Goal: Task Accomplishment & Management: Manage account settings

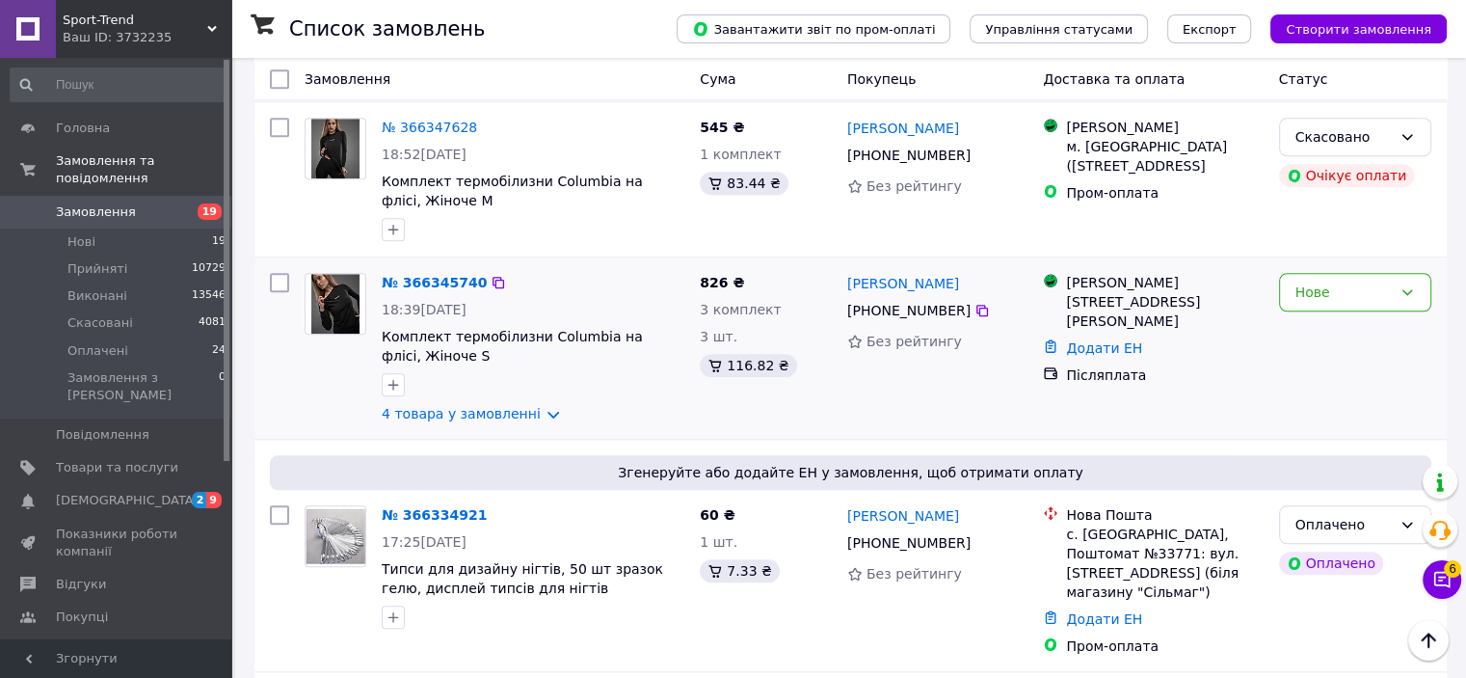
scroll to position [1639, 0]
click at [496, 405] on link "4 товара у замовленні" at bounding box center [461, 412] width 159 height 15
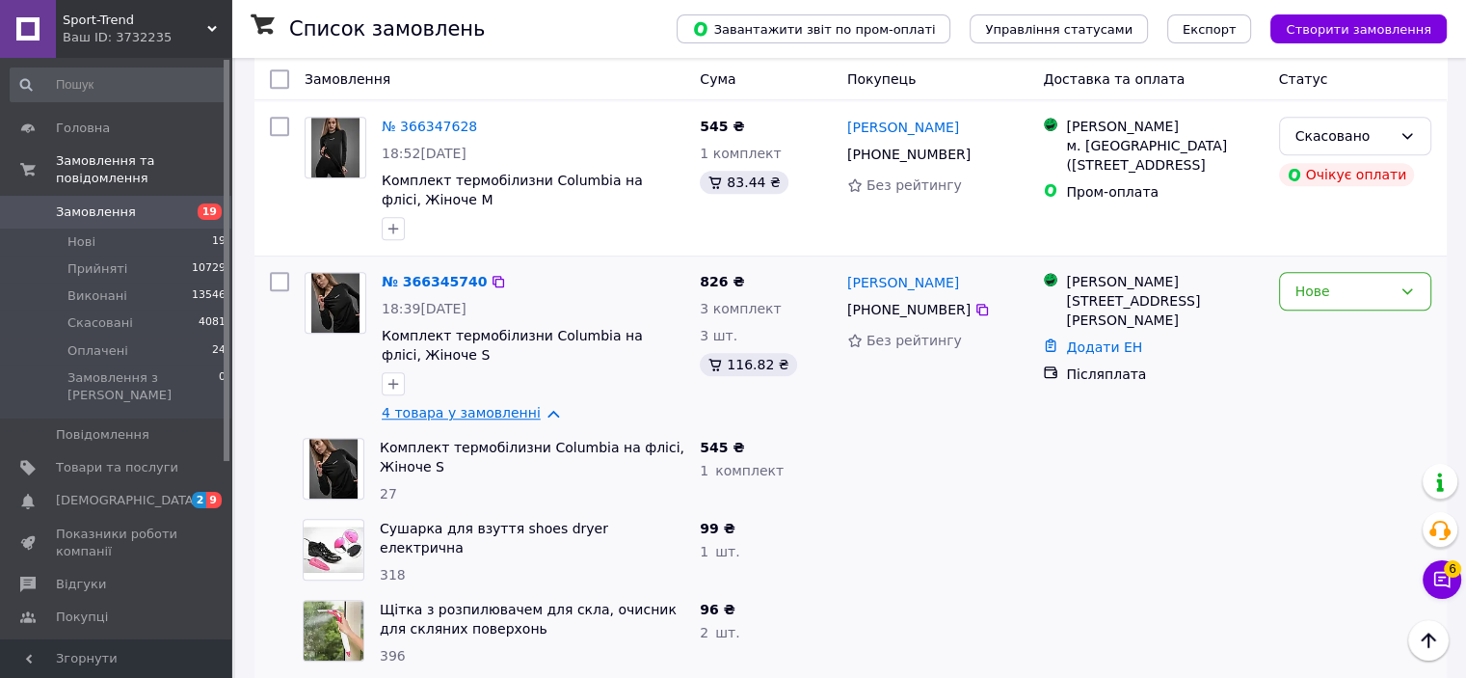
click at [496, 405] on link "4 товара у замовленні" at bounding box center [461, 412] width 159 height 15
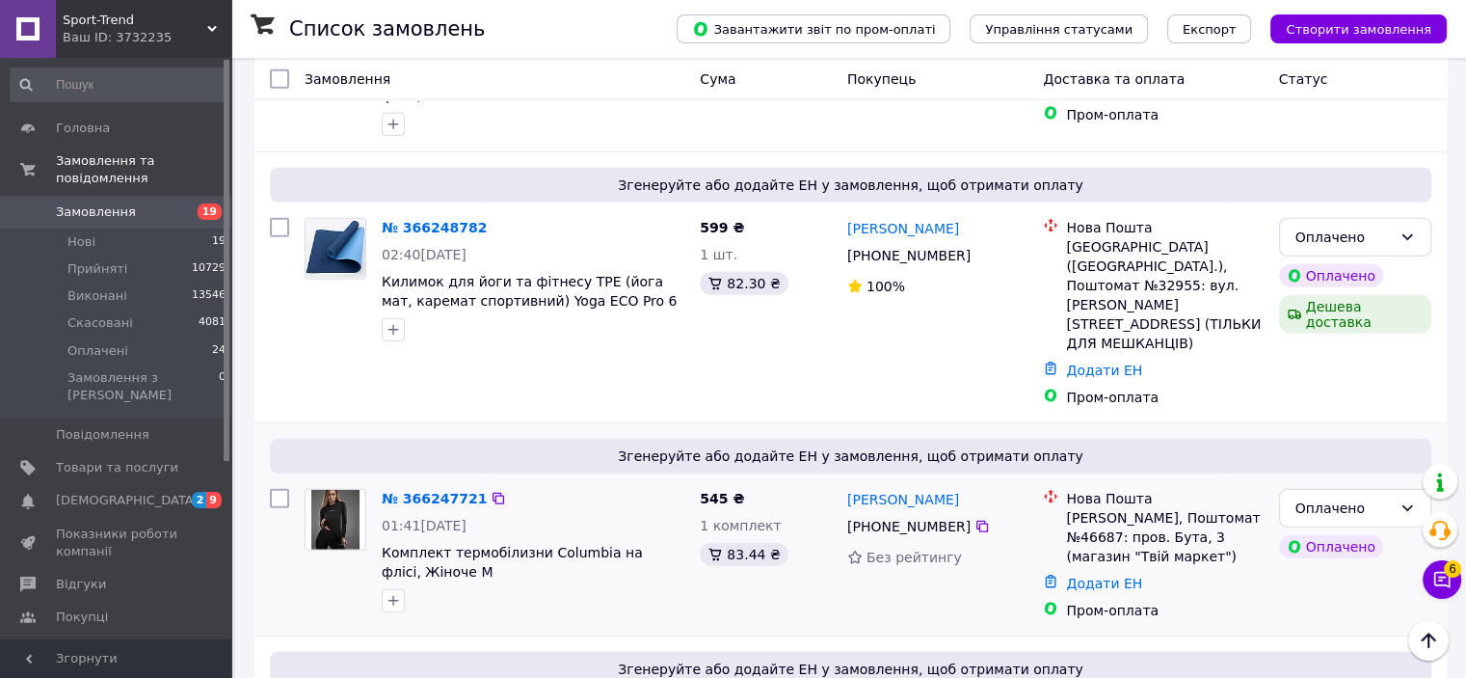
scroll to position [5206, 0]
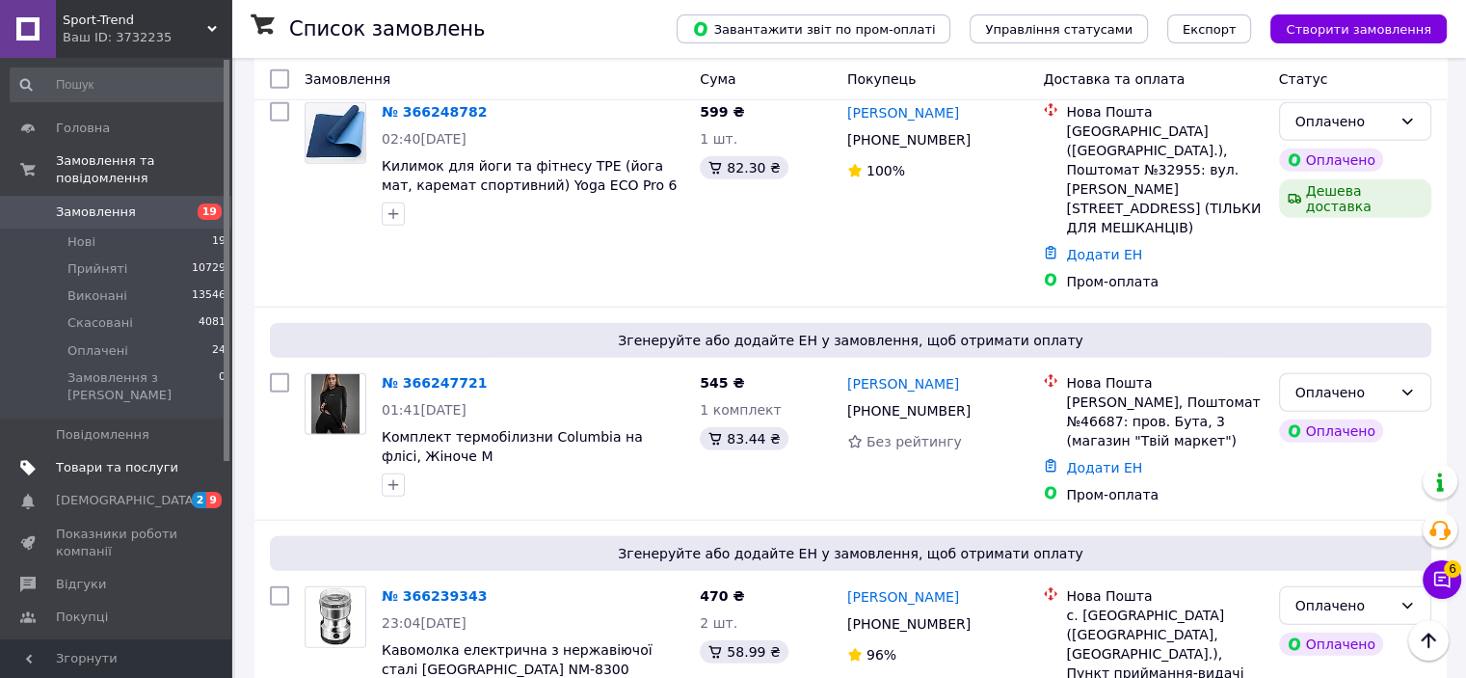
click at [121, 459] on span "Товари та послуги" at bounding box center [117, 467] width 122 height 17
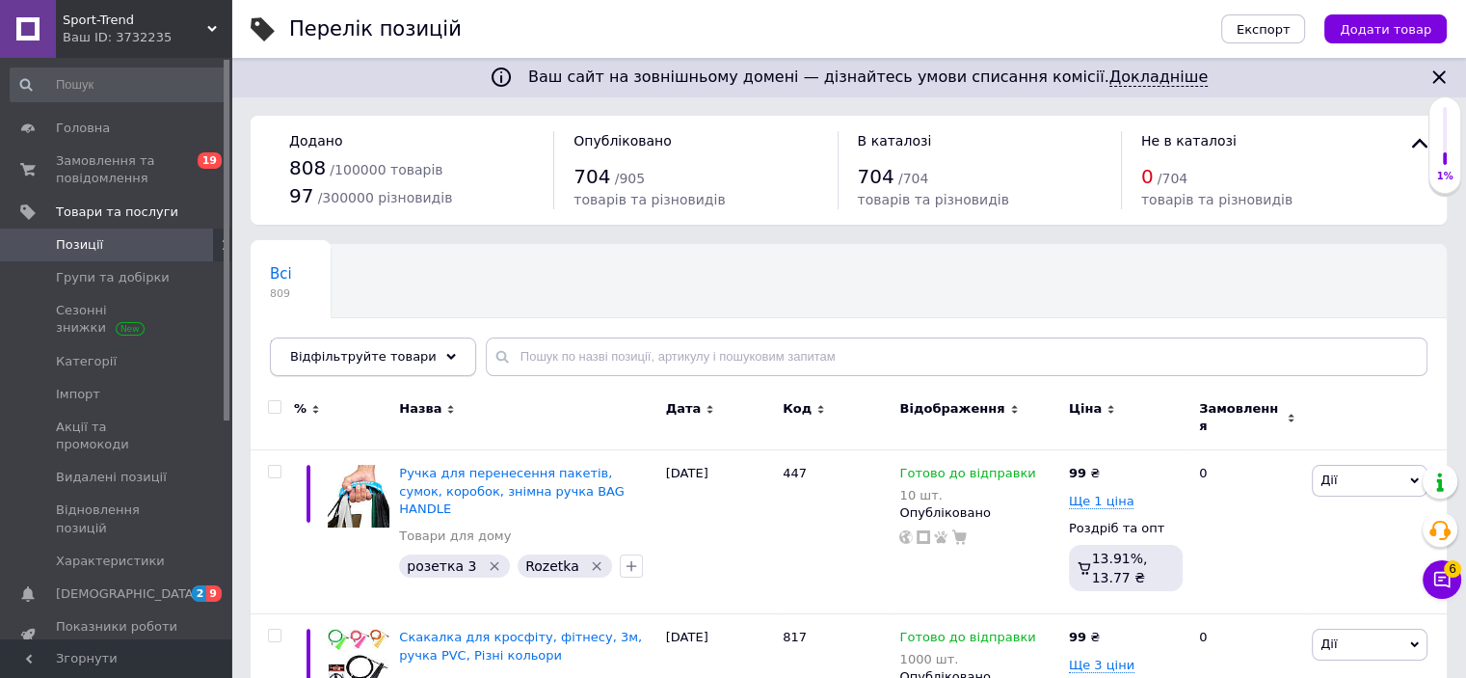
click at [412, 368] on div "Відфільтруйте товари" at bounding box center [373, 356] width 206 height 39
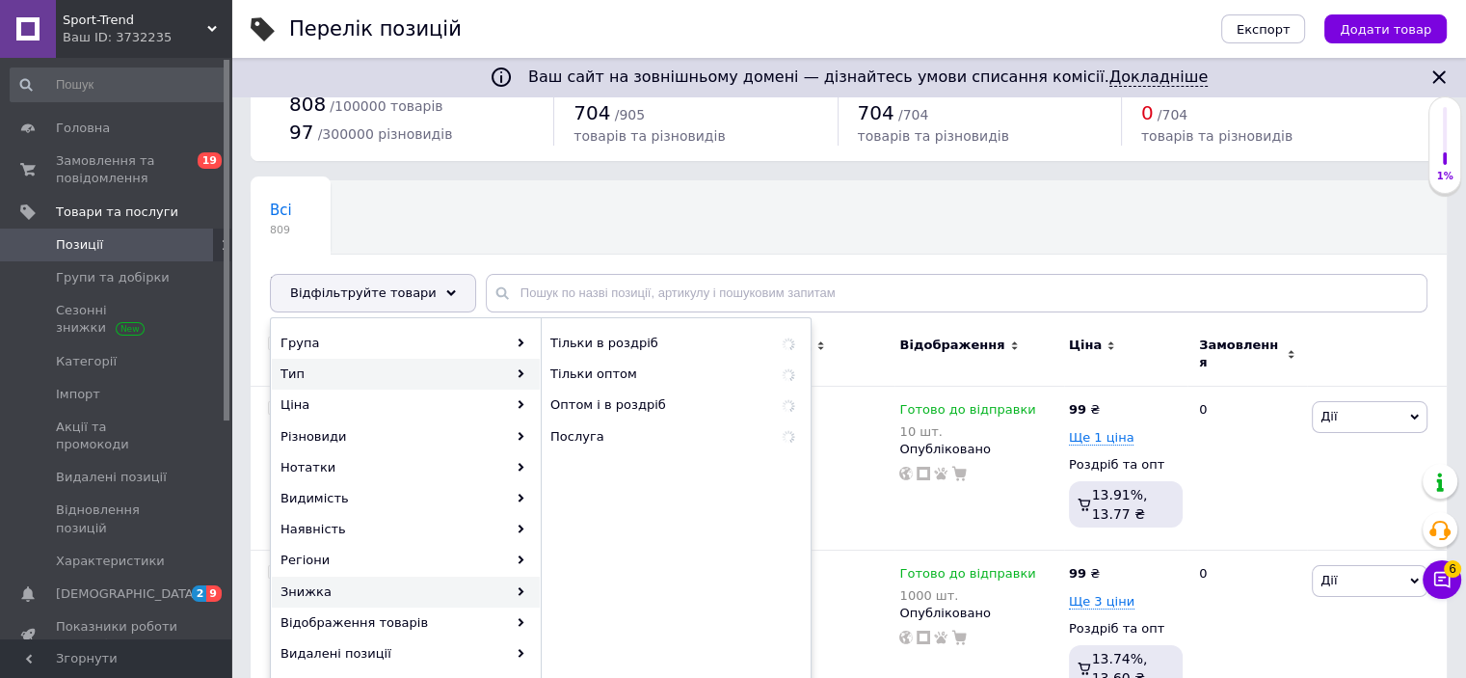
scroll to position [193, 0]
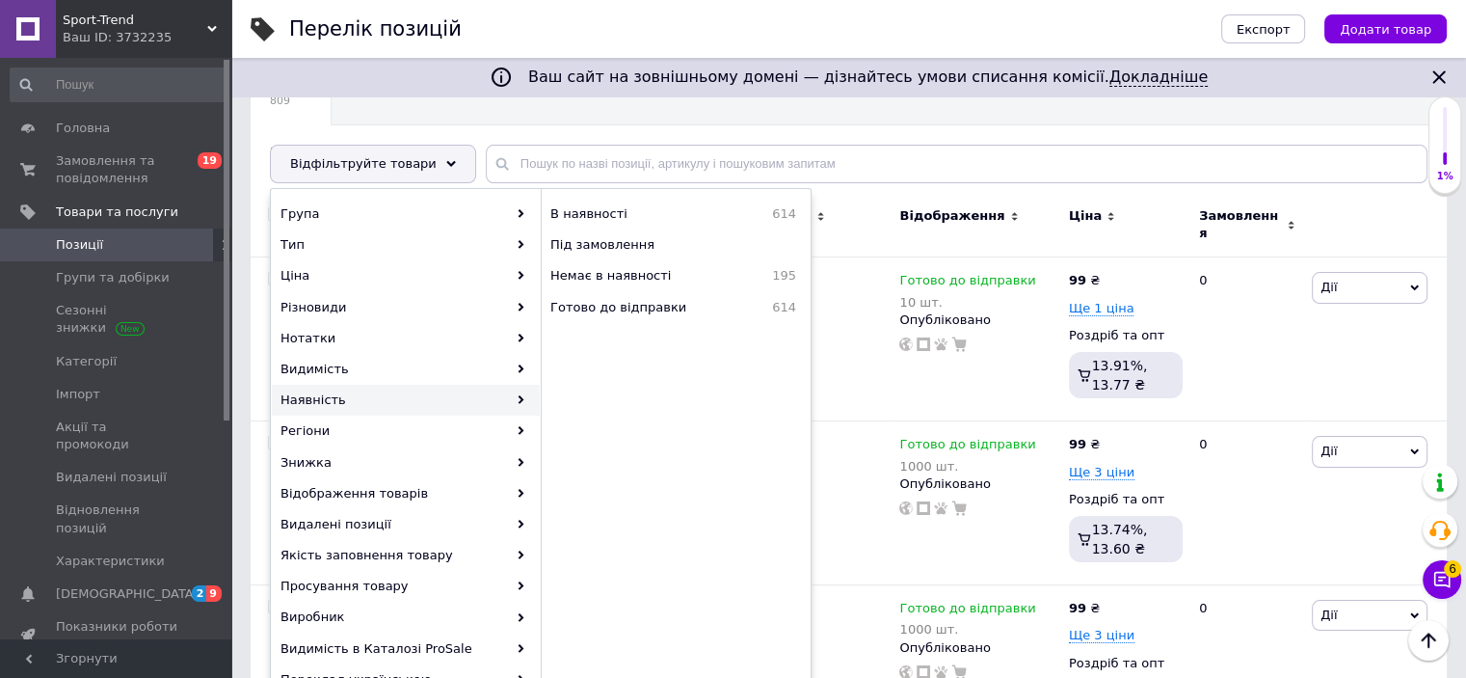
click at [992, 118] on div "Всі 809 Із заниженою ціною 0 Видалити Редагувати Ok Відфільтровано... Зберегти" at bounding box center [849, 126] width 1196 height 159
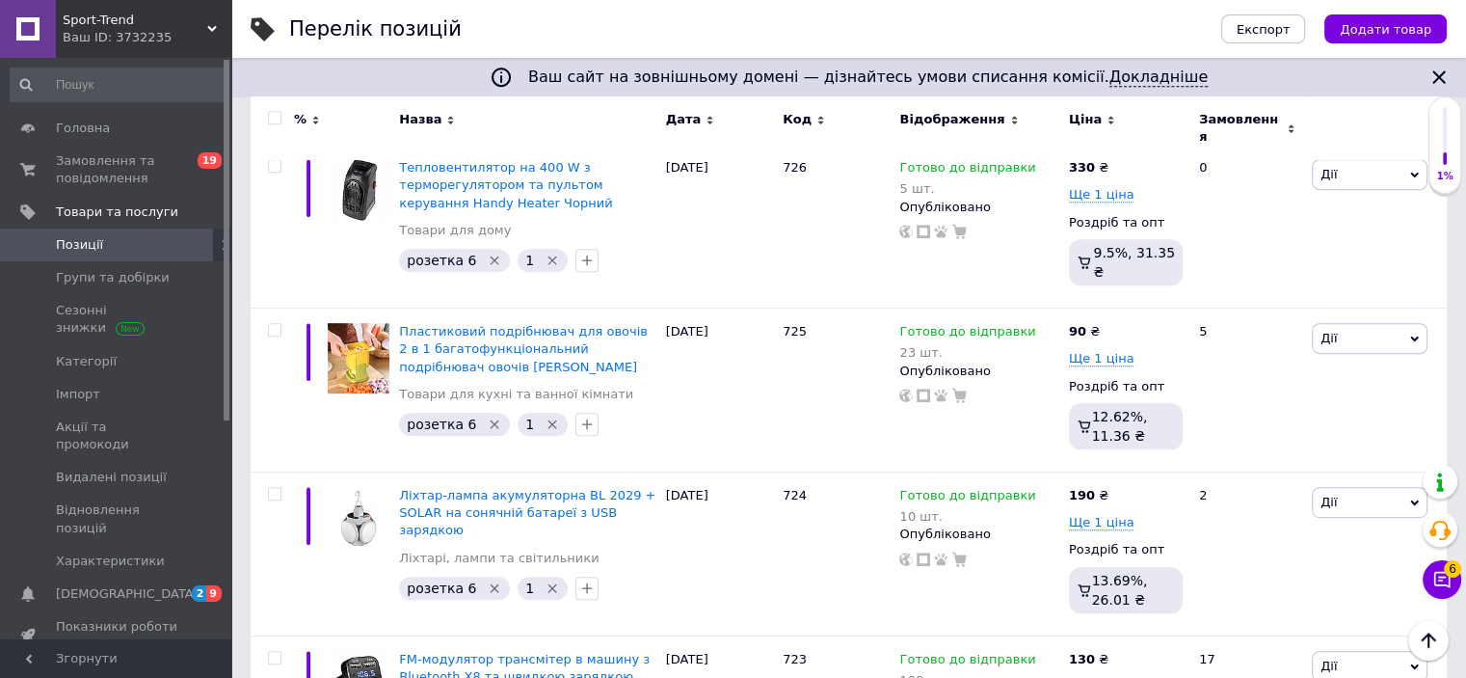
scroll to position [15782, 0]
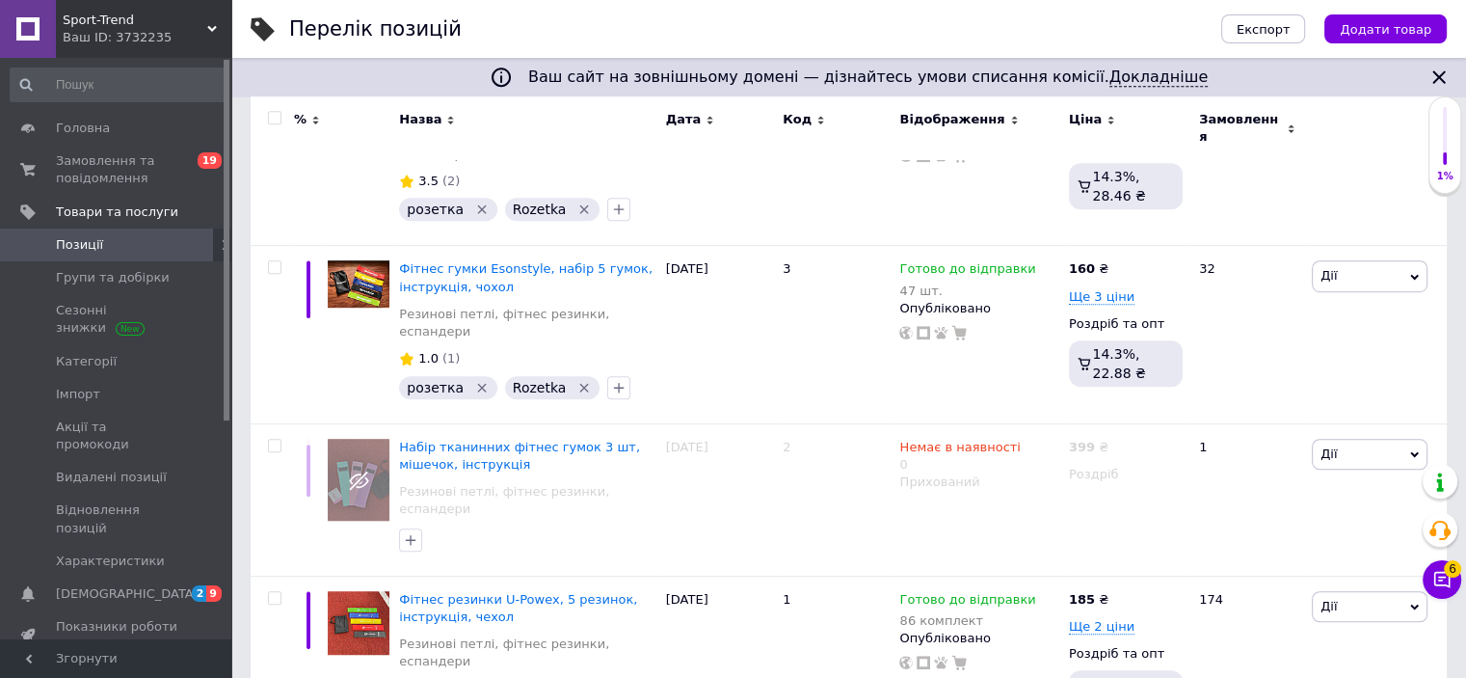
scroll to position [1245, 0]
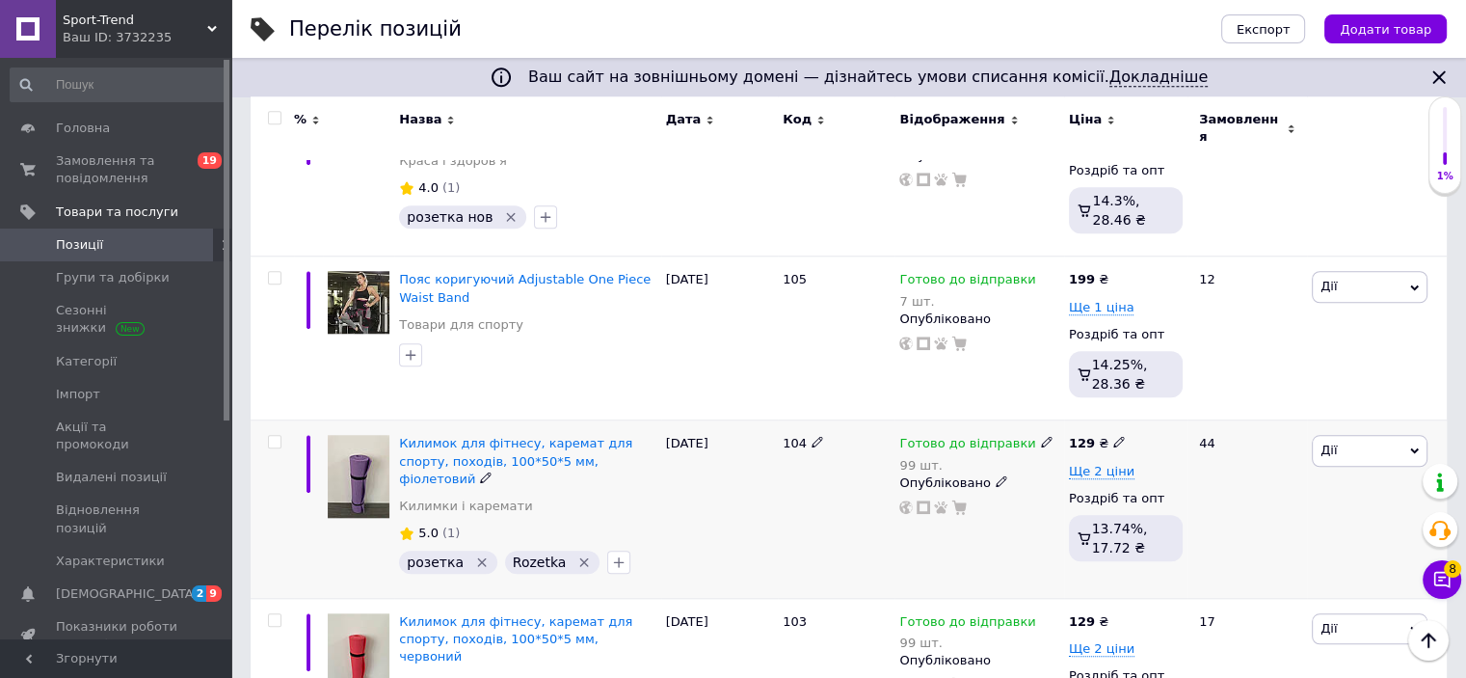
scroll to position [1714, 0]
